Goal: Navigation & Orientation: Find specific page/section

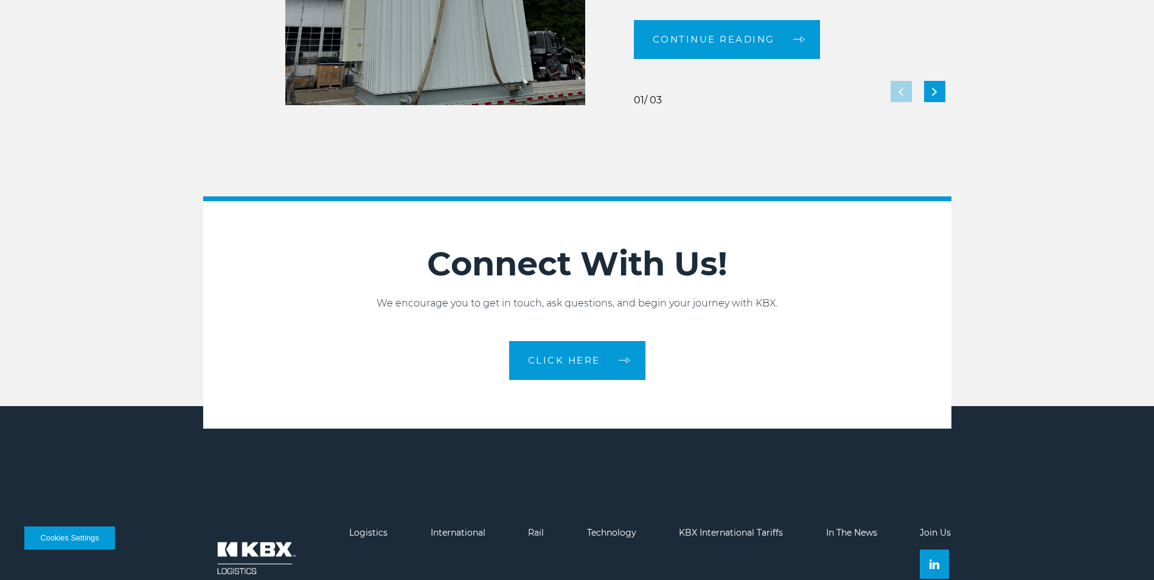
scroll to position [2707, 0]
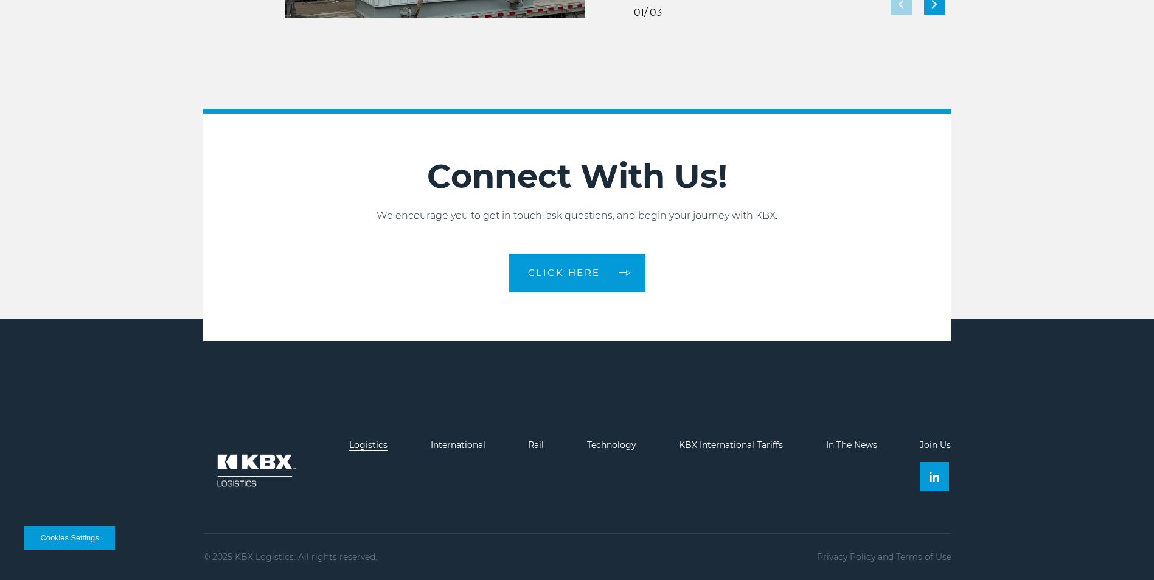
click at [382, 448] on link "Logistics" at bounding box center [368, 445] width 38 height 11
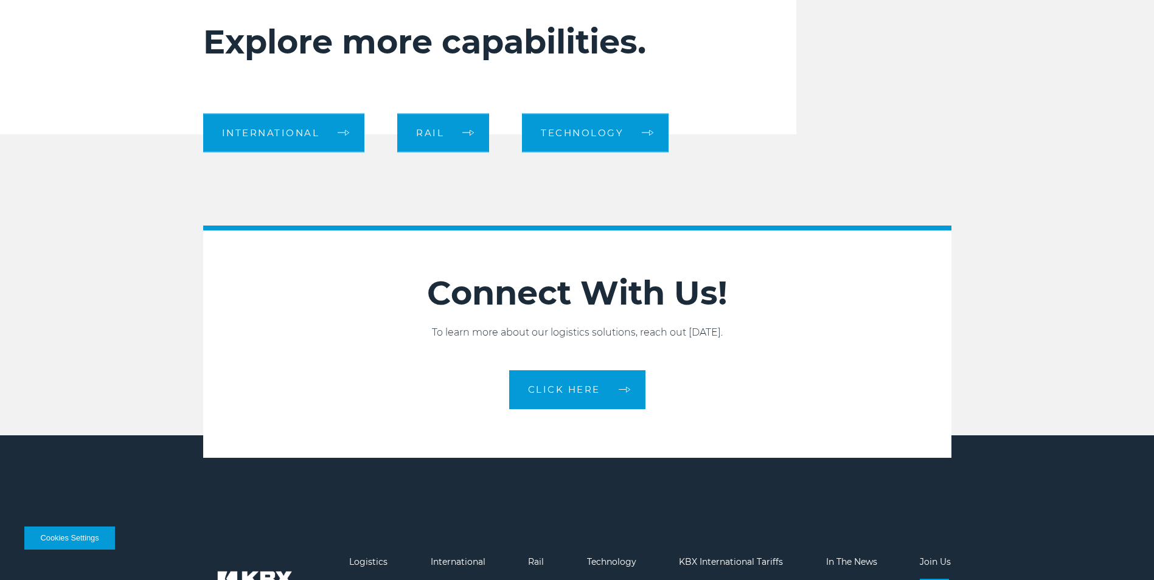
scroll to position [1392, 0]
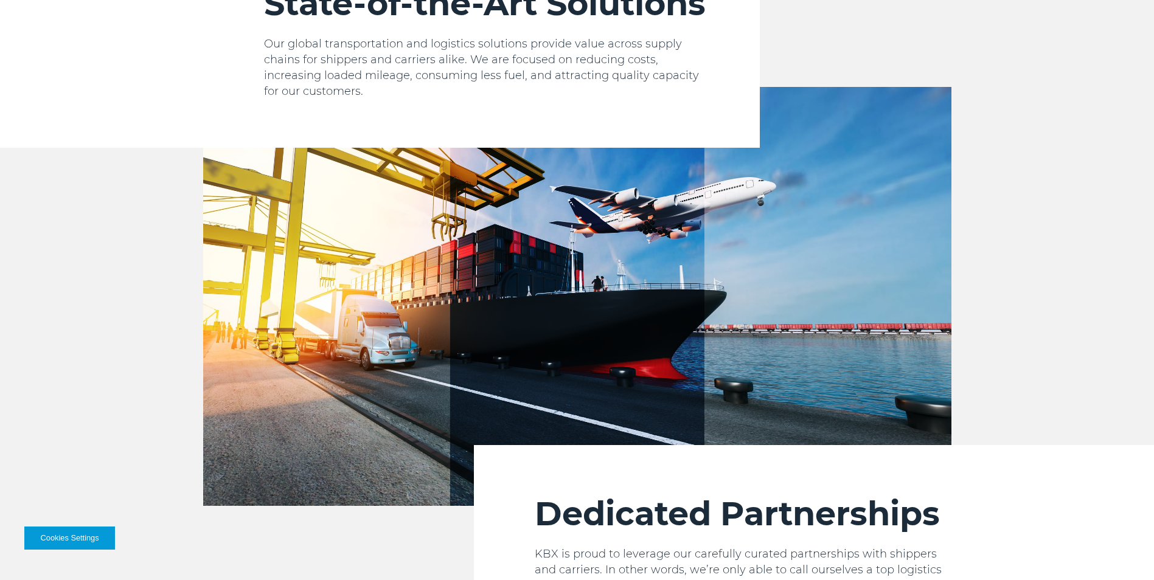
scroll to position [2707, 0]
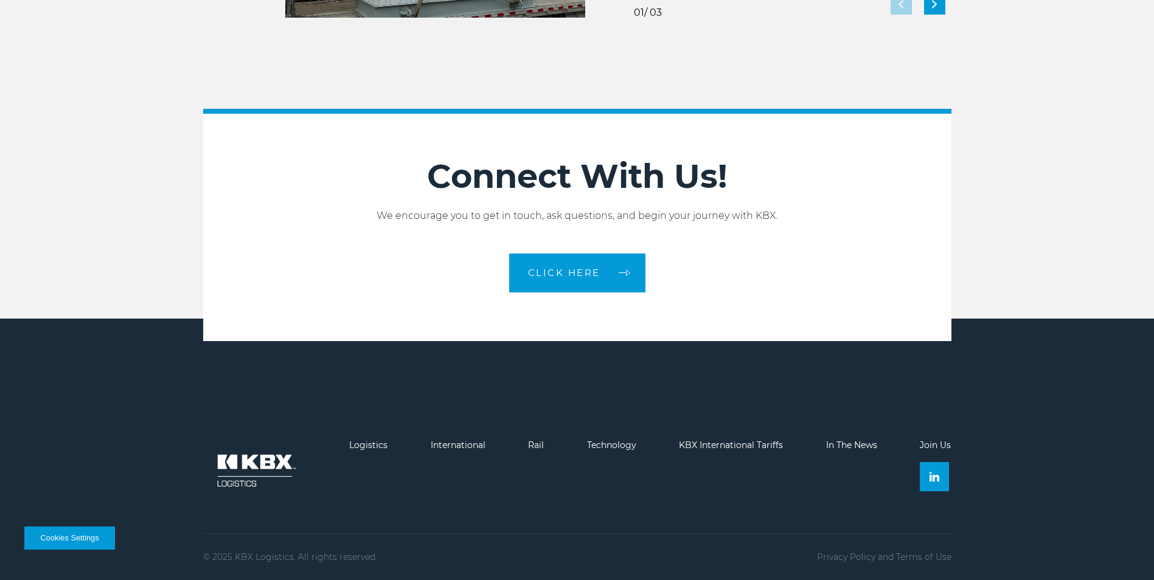
drag, startPoint x: 136, startPoint y: 310, endPoint x: 142, endPoint y: 462, distance: 152.8
click at [86, 538] on button "Cookies Settings" at bounding box center [69, 538] width 91 height 23
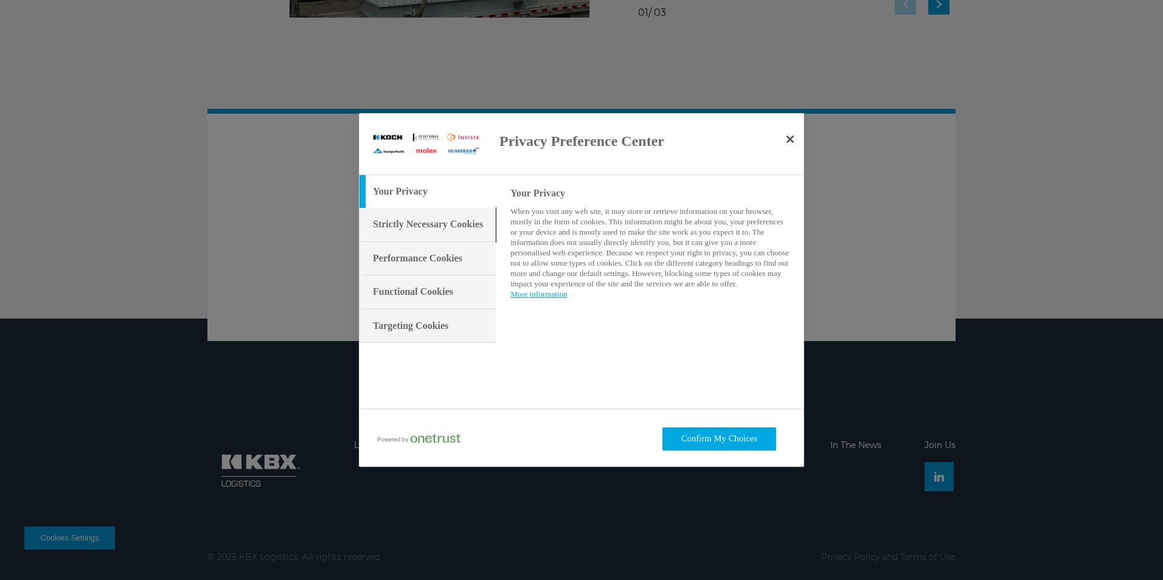
click at [456, 235] on div "Strictly Necessary Cookies" at bounding box center [428, 224] width 136 height 33
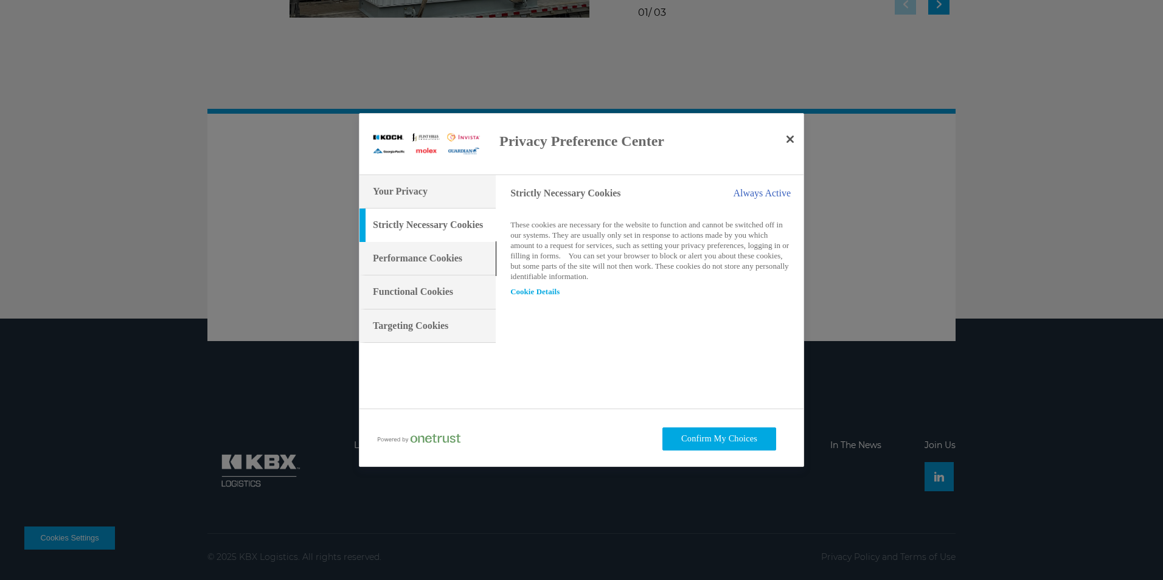
click at [454, 259] on h3 "Performance Cookies" at bounding box center [417, 258] width 89 height 13
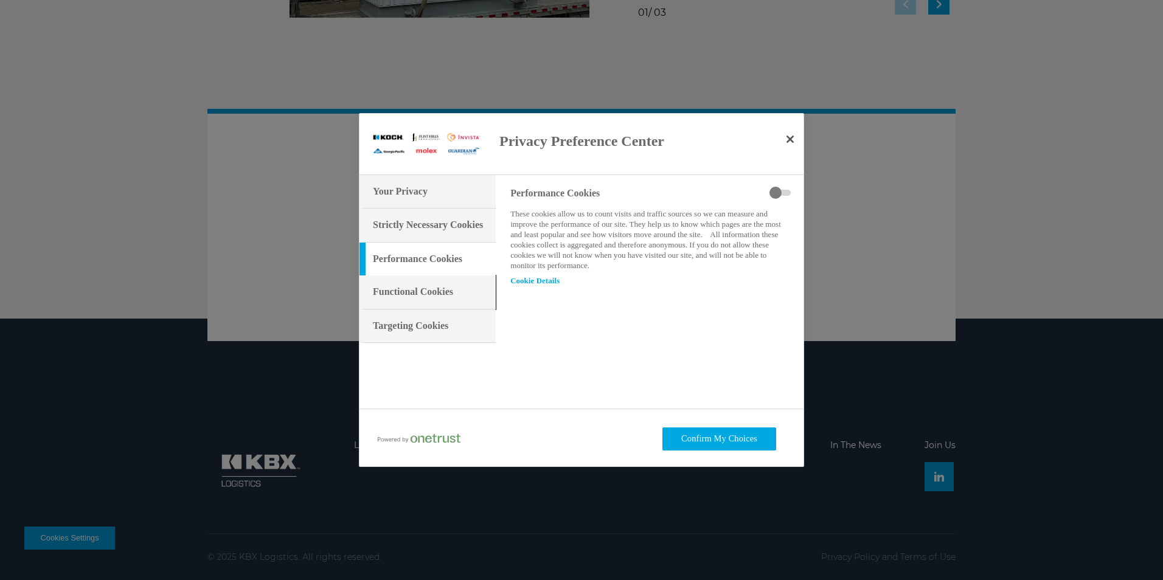
click at [460, 282] on div "Functional Cookies" at bounding box center [428, 292] width 136 height 33
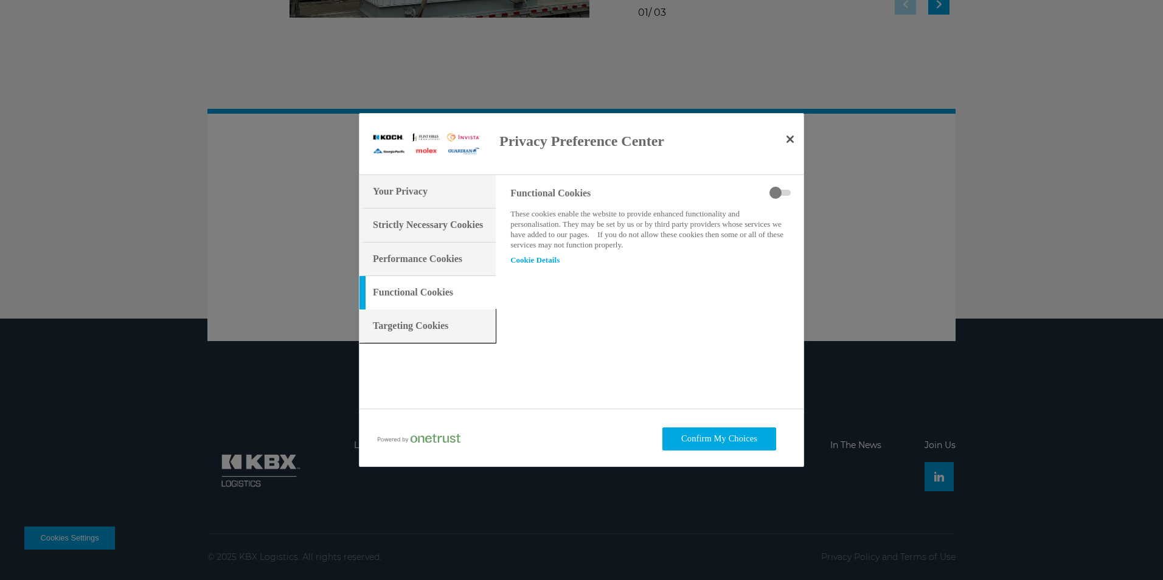
click at [467, 323] on div "Targeting Cookies" at bounding box center [428, 326] width 136 height 33
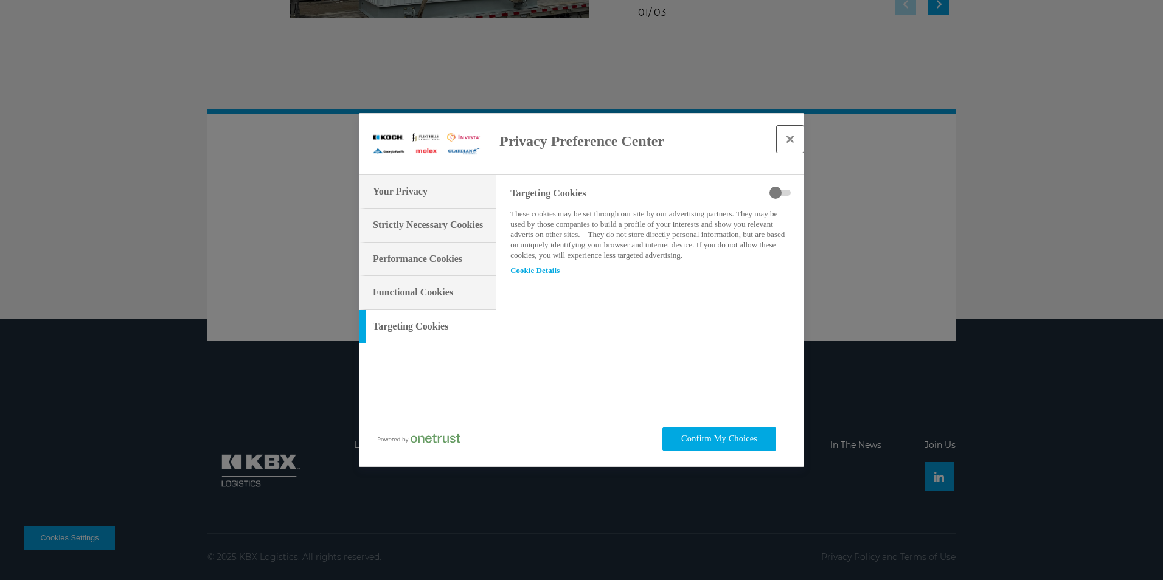
click at [784, 144] on button "Close" at bounding box center [790, 139] width 27 height 27
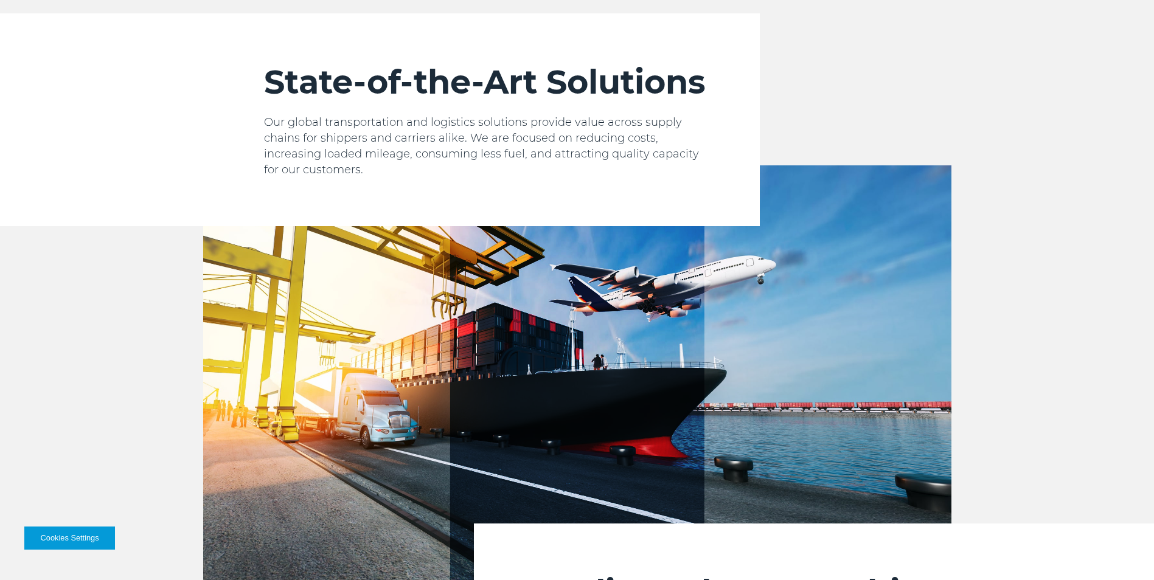
scroll to position [0, 0]
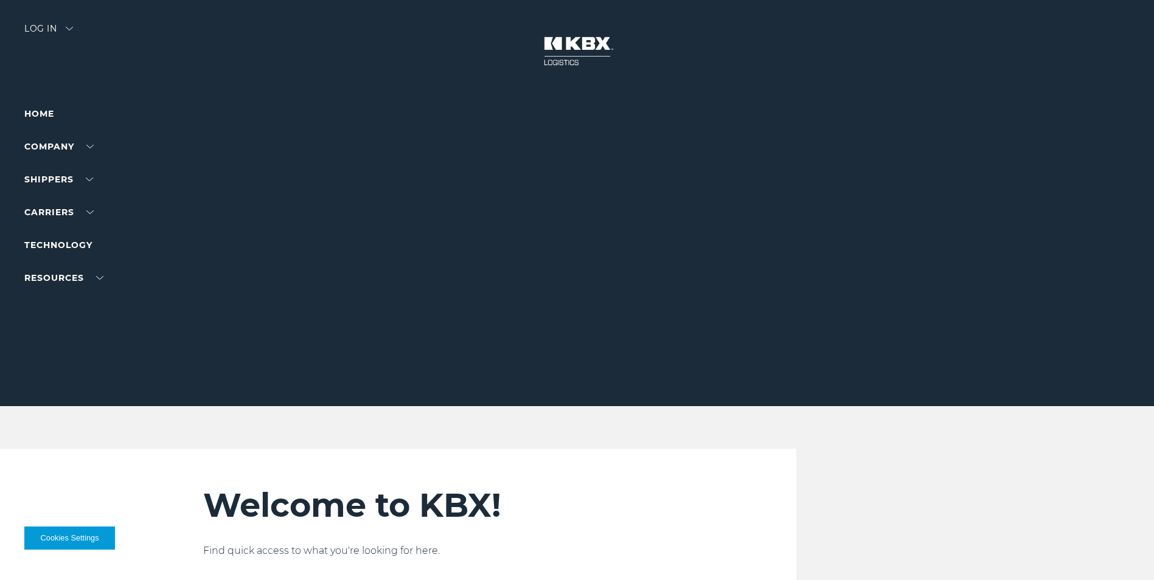
drag, startPoint x: 773, startPoint y: 366, endPoint x: 481, endPoint y: -20, distance: 484.6
click at [50, 167] on link "About Us" at bounding box center [46, 169] width 44 height 9
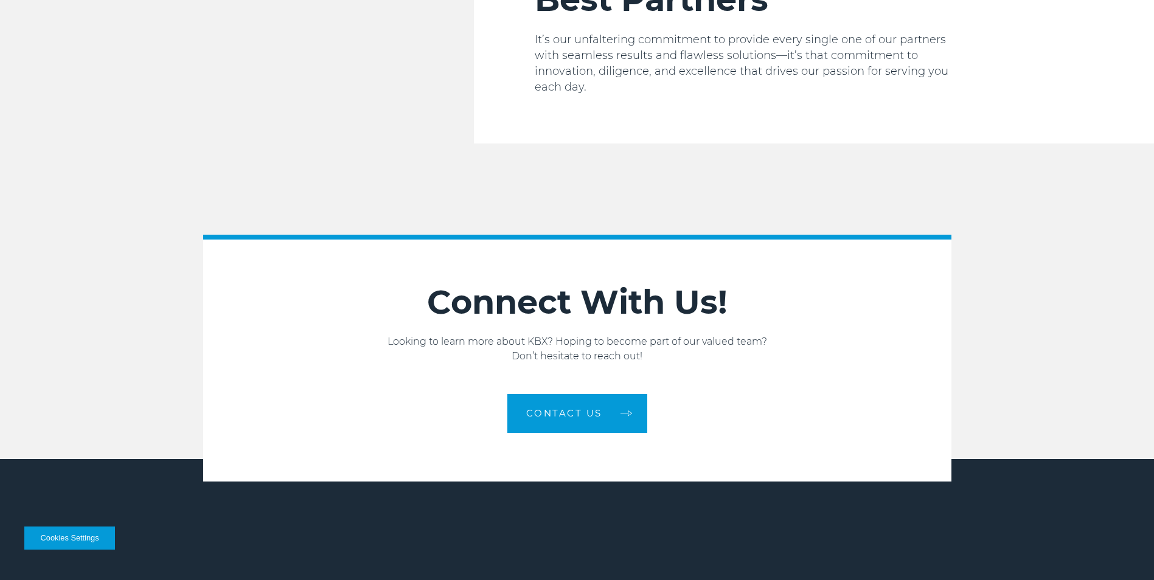
scroll to position [2053, 0]
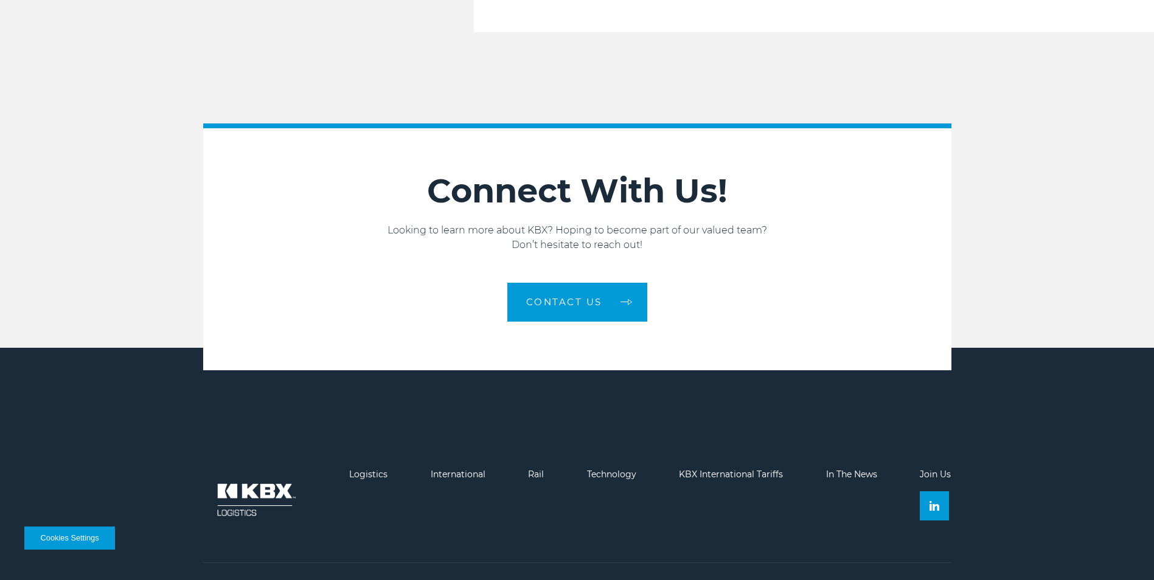
click at [937, 469] on link "Join Us" at bounding box center [935, 474] width 31 height 11
click at [934, 501] on img at bounding box center [935, 506] width 10 height 10
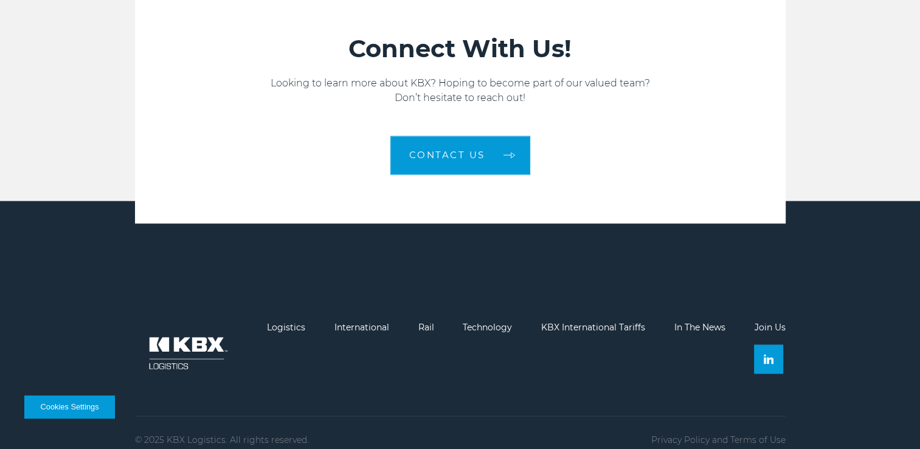
scroll to position [1942, 0]
